Goal: Task Accomplishment & Management: Complete application form

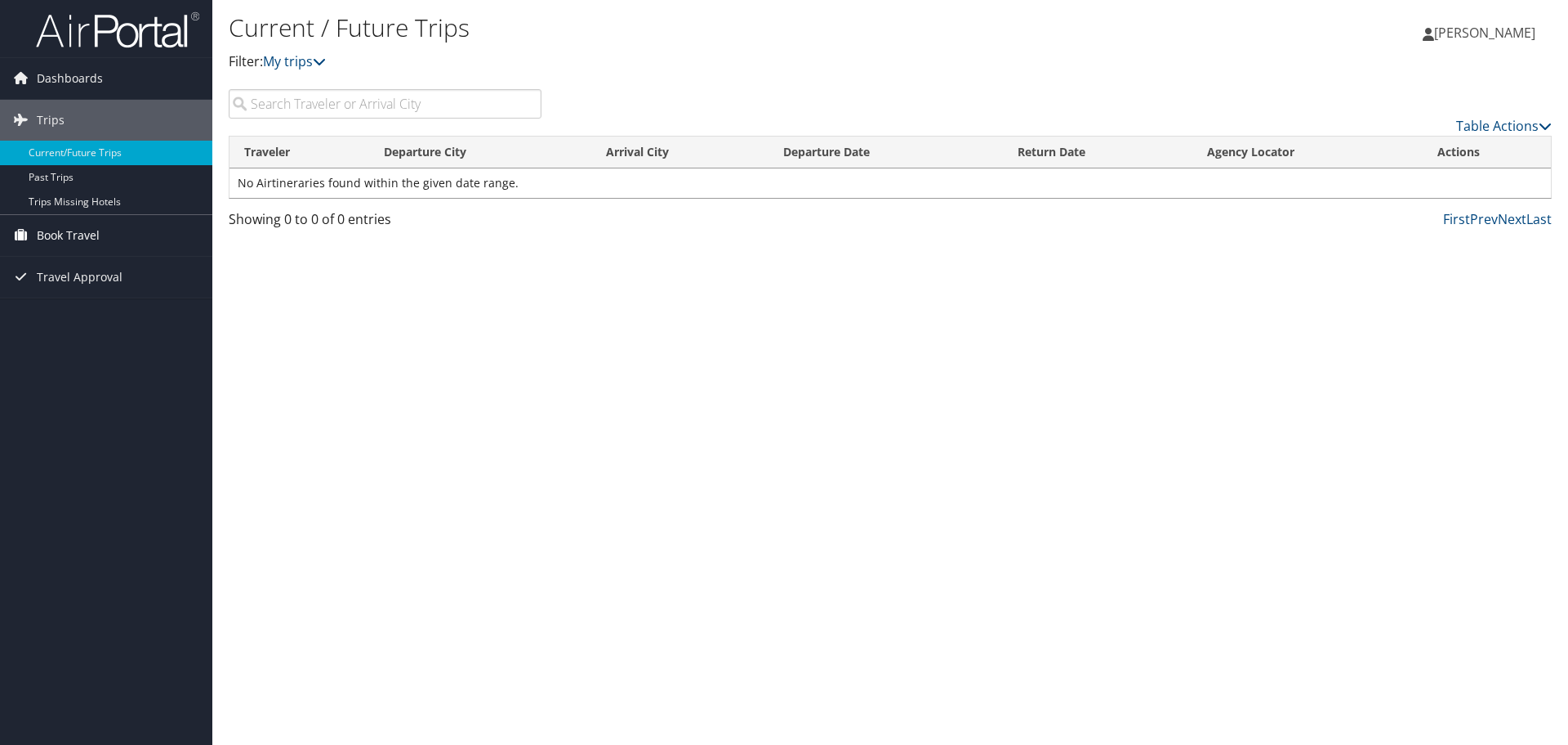
click at [98, 246] on span "Book Travel" at bounding box center [68, 235] width 63 height 40
click at [177, 267] on link "Agent Booking Request" at bounding box center [106, 268] width 213 height 25
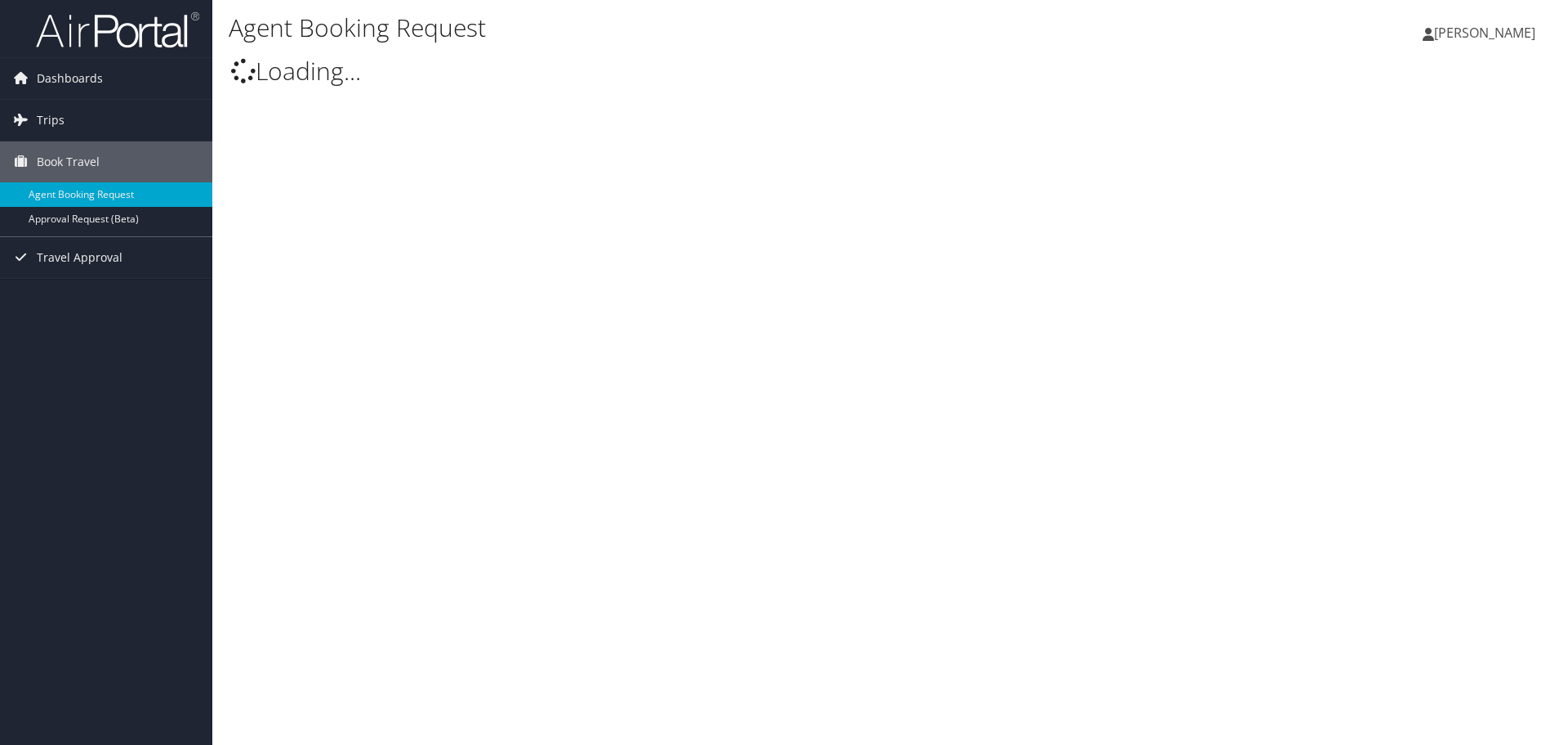
select select "[DOMAIN_NAME][EMAIL_ADDRESS][DOMAIN_NAME]"
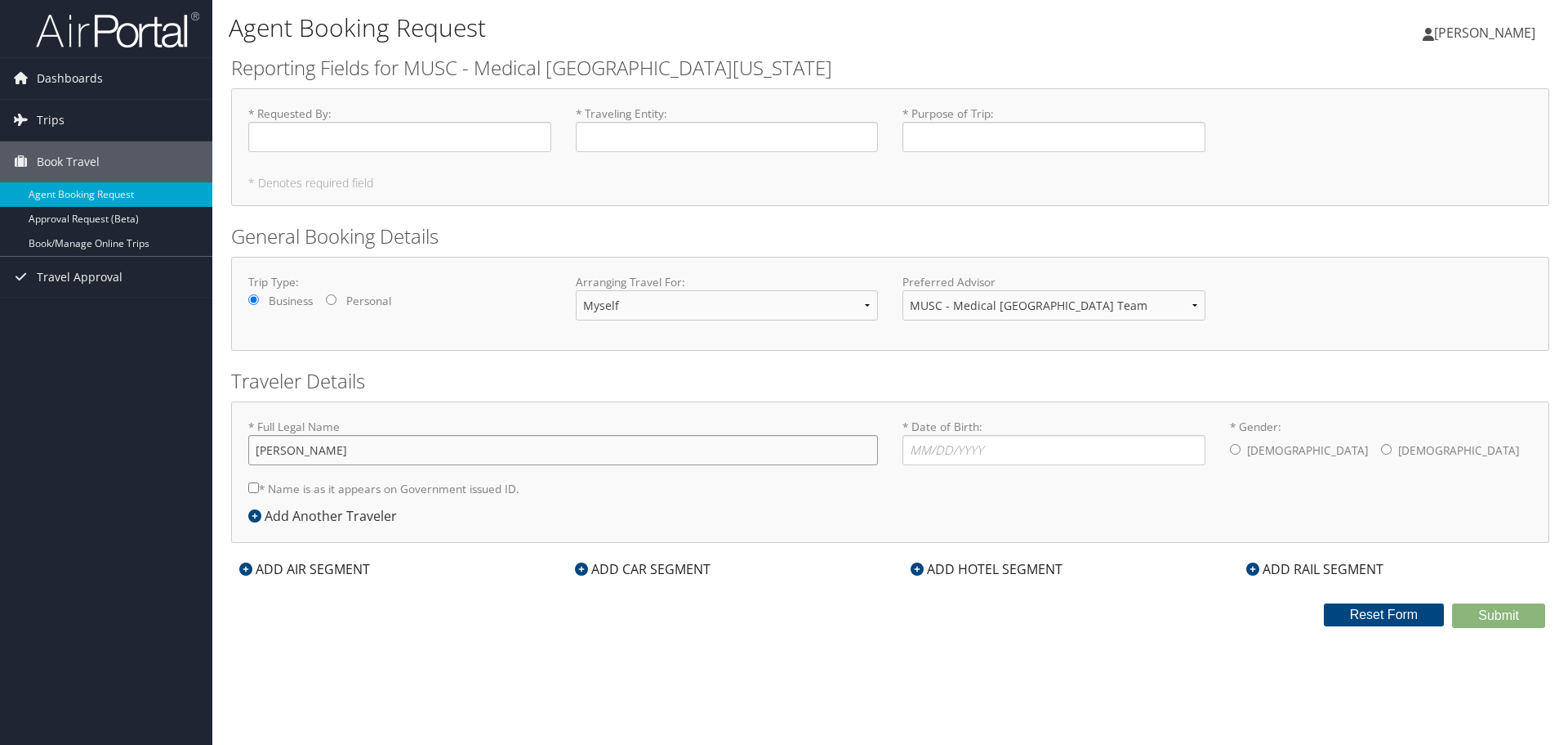
click at [338, 450] on input "[PERSON_NAME]" at bounding box center [562, 449] width 629 height 31
click at [447, 141] on input "* Requested By : Required" at bounding box center [400, 137] width 303 height 31
click at [706, 134] on input "* Traveling Entity : Required" at bounding box center [728, 137] width 303 height 31
click at [395, 137] on input "* Requested By : Required" at bounding box center [400, 137] width 303 height 31
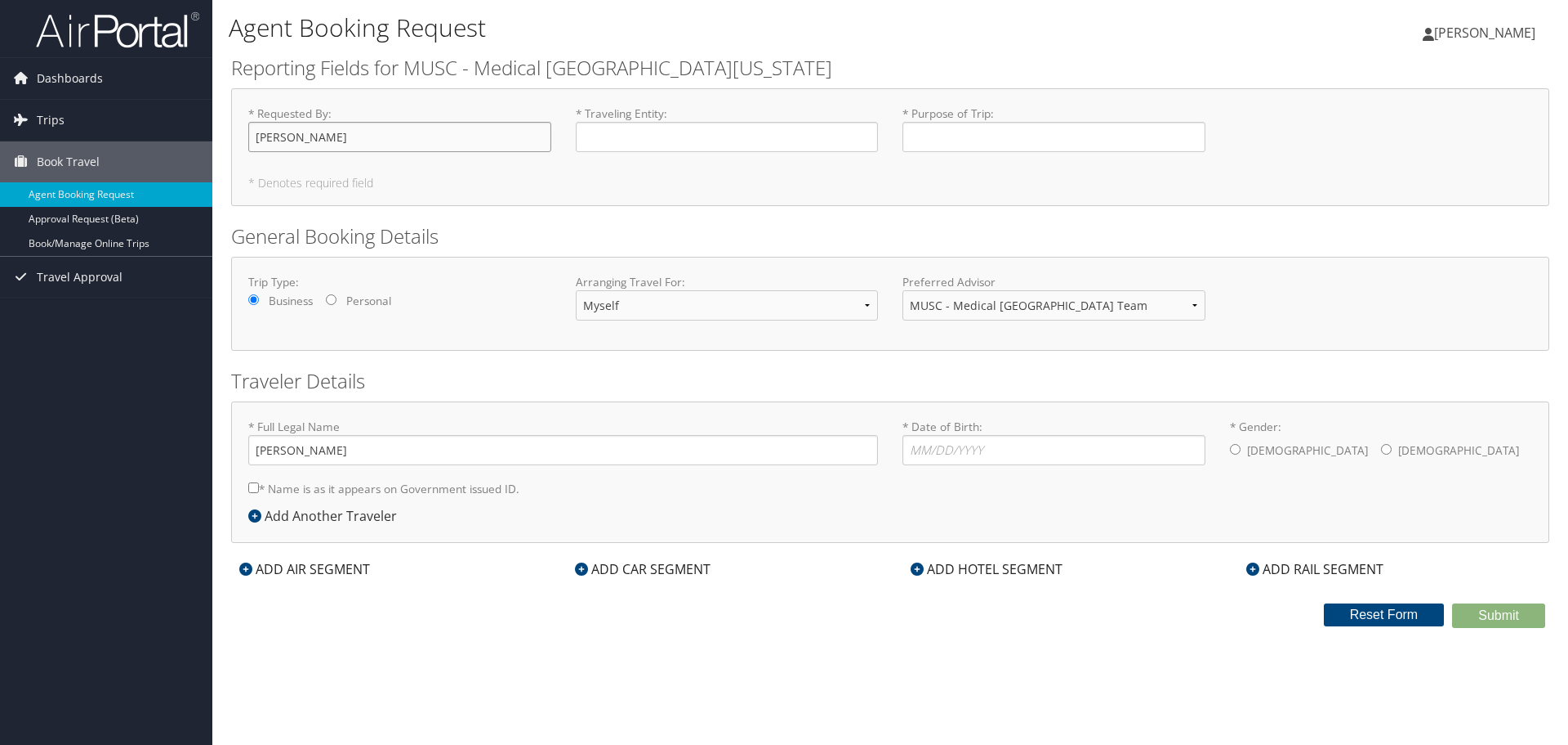
type input "[PERSON_NAME]"
type input "RSNA"
click at [871, 308] on select "Myself Another Traveler Guest Traveler" at bounding box center [728, 305] width 303 height 31
select select "another"
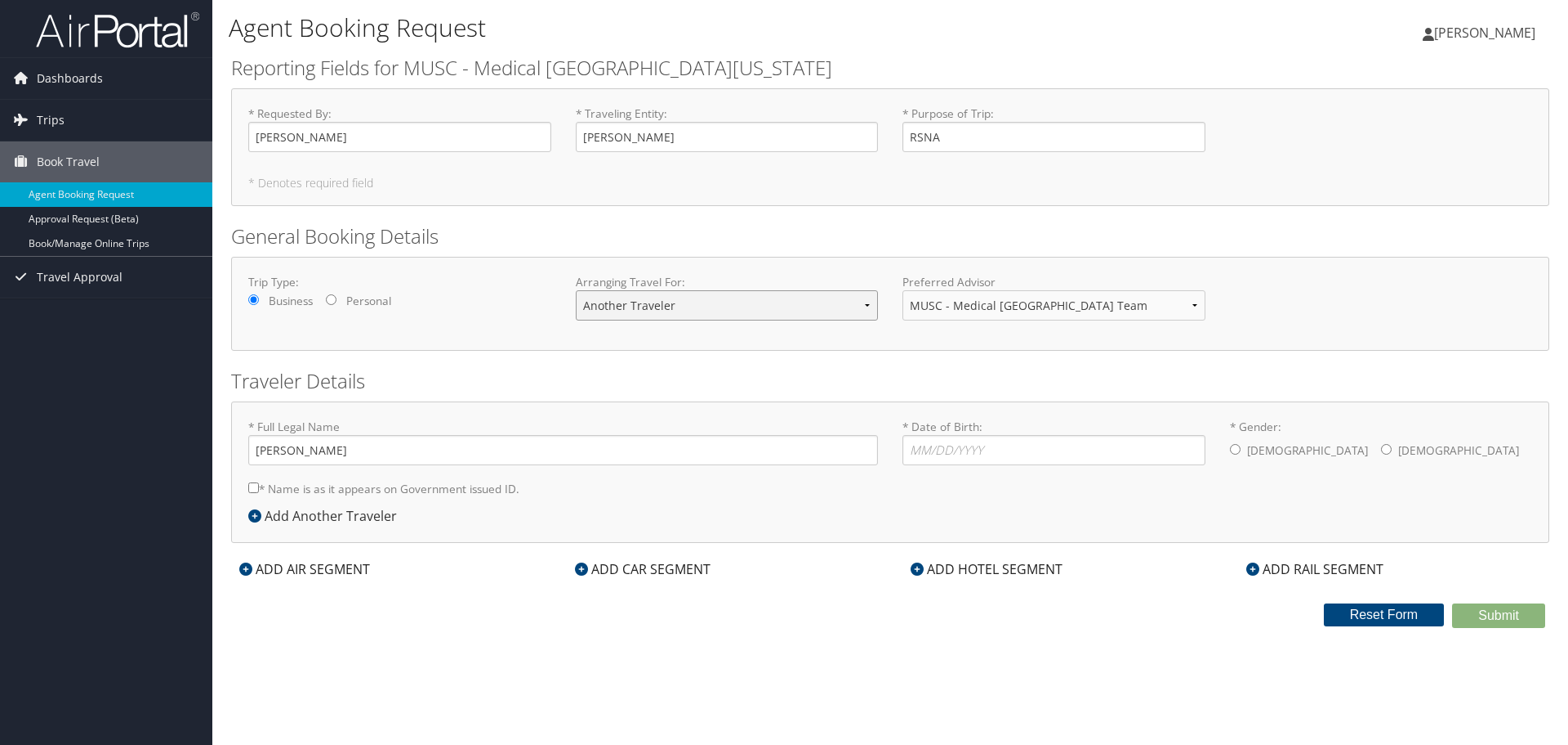
click at [576, 290] on select "Myself Another Traveler Guest Traveler" at bounding box center [728, 305] width 303 height 31
click at [347, 452] on input "* Full Legal Name" at bounding box center [562, 449] width 629 height 31
type input "[PERSON_NAME]"
click at [974, 447] on input "* Date of Birth: Invalid Date" at bounding box center [1054, 449] width 303 height 31
click at [253, 489] on input "* Name is as it appears on Government issued ID." at bounding box center [253, 487] width 11 height 11
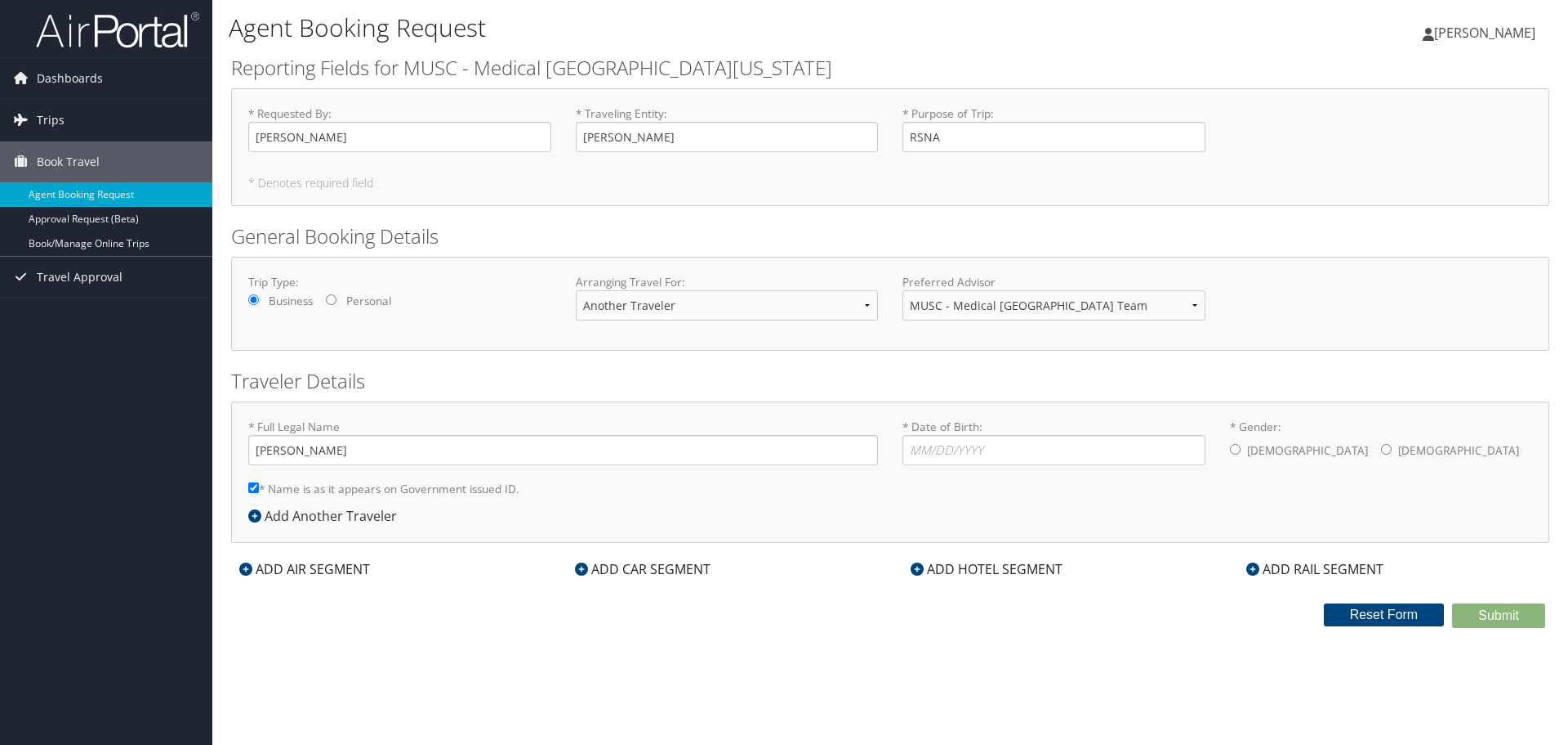
click at [252, 489] on input "* Name is as it appears on Government issued ID." at bounding box center [253, 487] width 11 height 11
checkbox input "false"
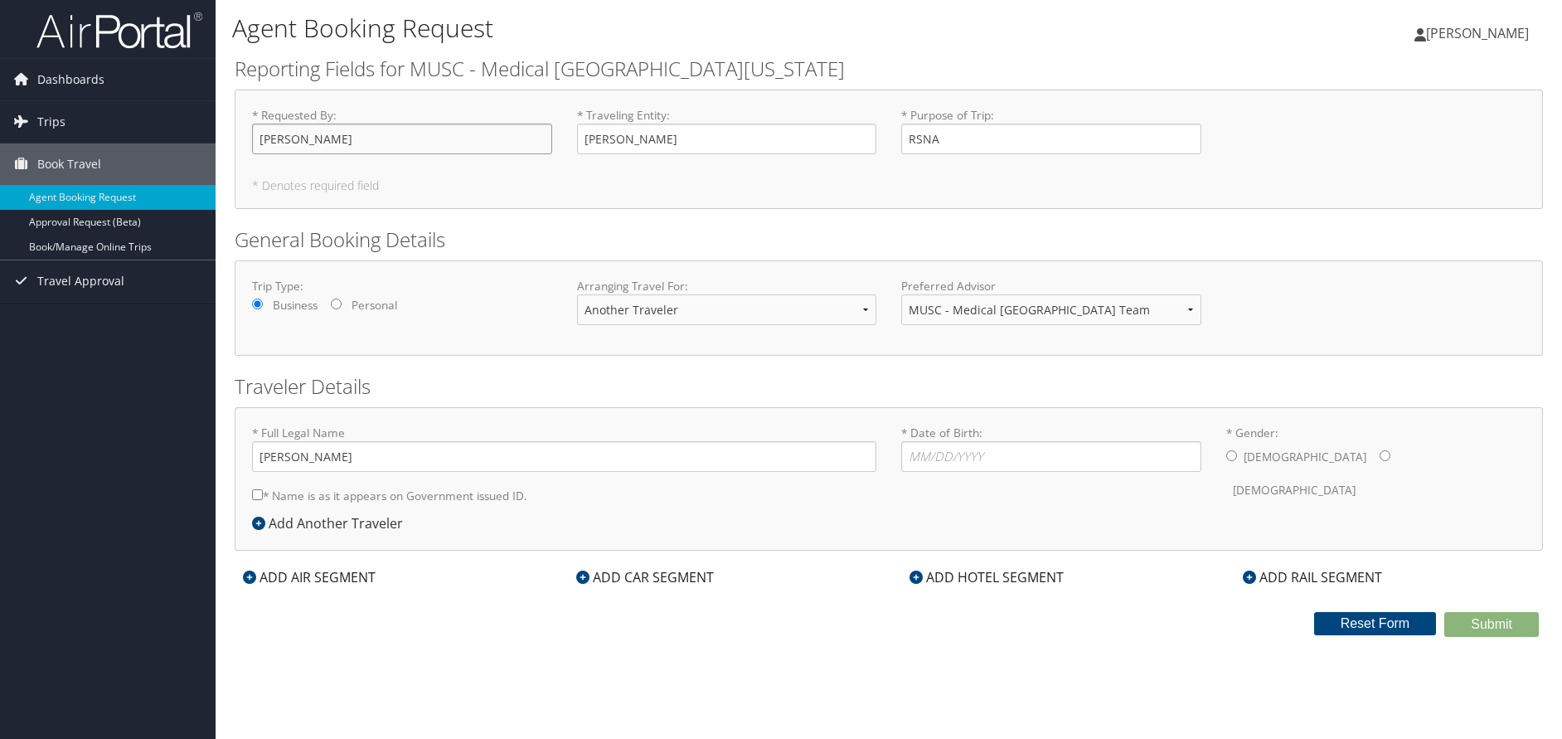
click at [386, 151] on input "[PERSON_NAME]" at bounding box center [402, 139] width 300 height 31
type input "[MEDICAL_DATA] - [PERSON_NAME]"
click at [862, 311] on select "Myself Another Traveler Guest Traveler" at bounding box center [727, 309] width 300 height 31
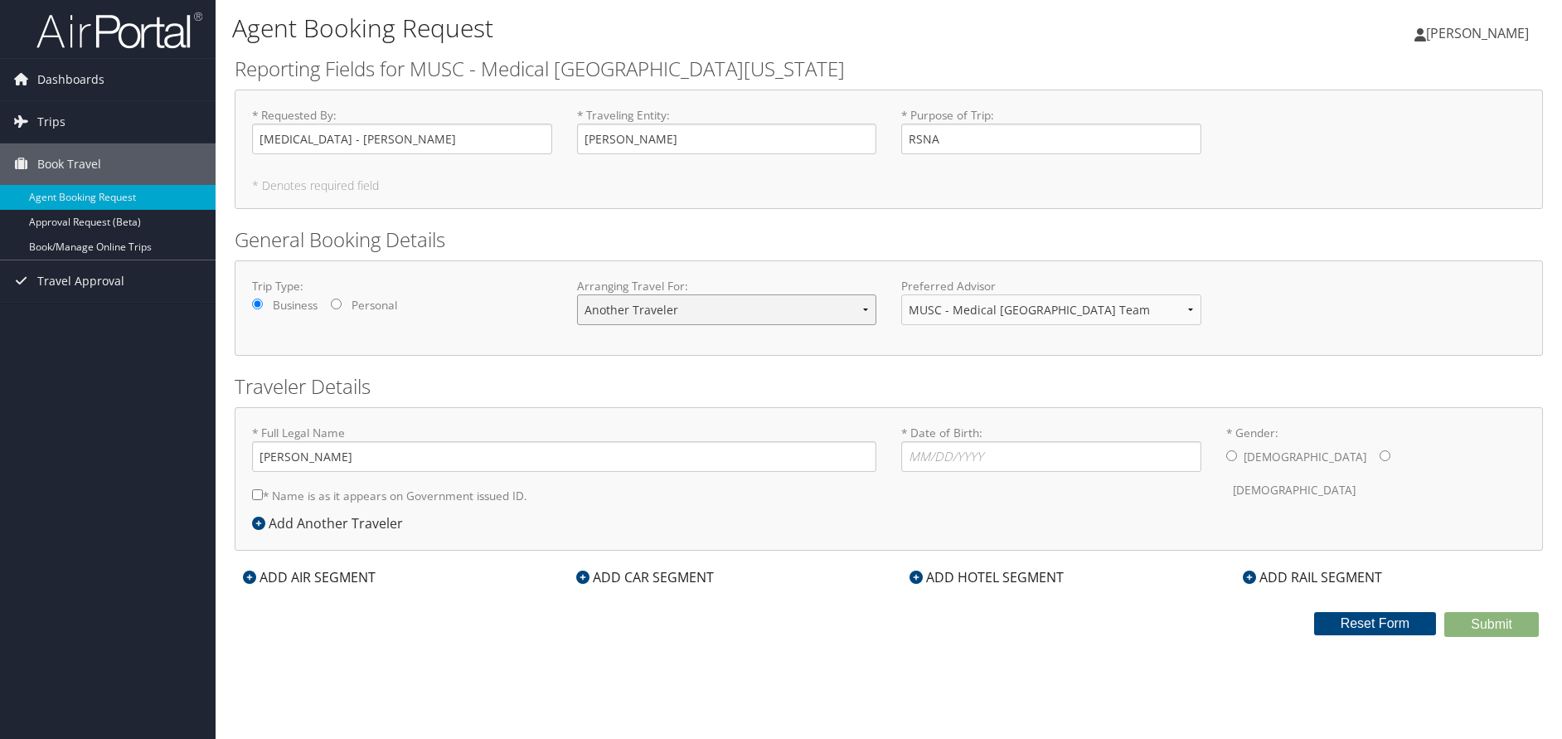
click at [577, 294] on select "Myself Another Traveler Guest Traveler" at bounding box center [727, 309] width 300 height 31
click at [127, 244] on link "Book/Manage Online Trips" at bounding box center [108, 247] width 216 height 25
